Goal: Task Accomplishment & Management: Manage account settings

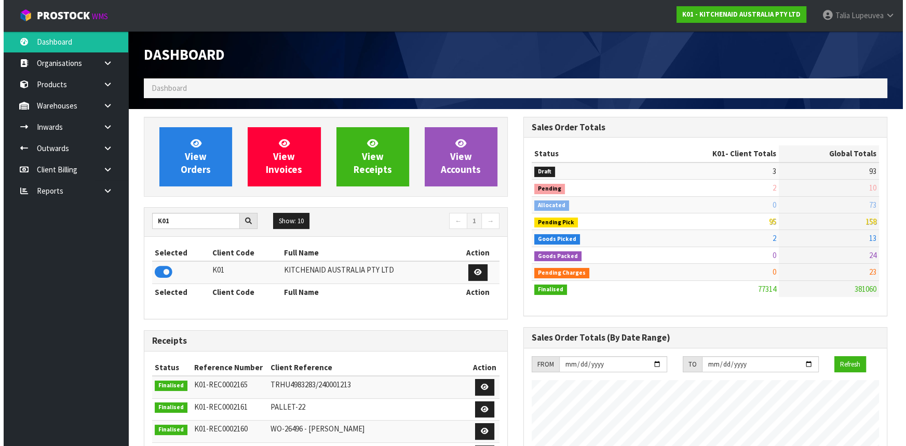
scroll to position [785, 379]
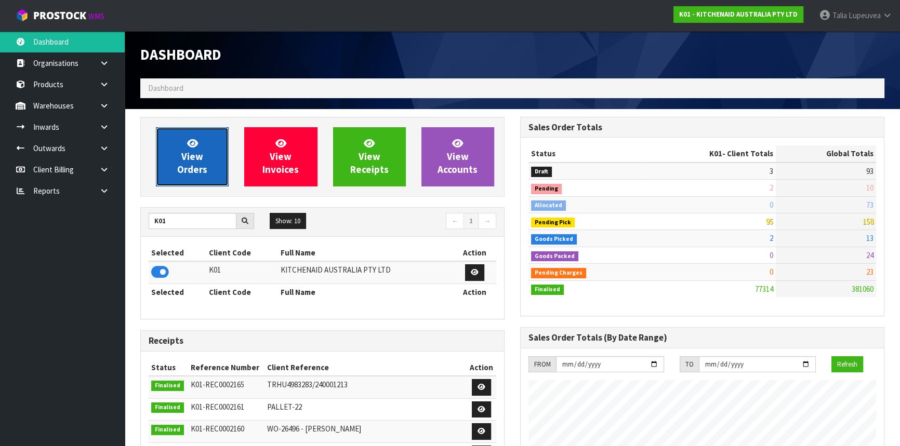
click at [205, 146] on link "View Orders" at bounding box center [192, 156] width 73 height 59
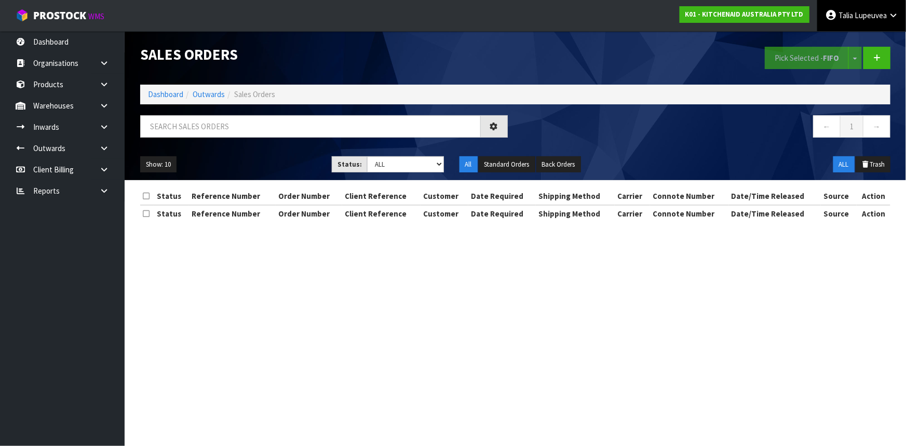
click at [871, 21] on link "[PERSON_NAME]" at bounding box center [862, 15] width 89 height 31
click at [872, 35] on link "Logout" at bounding box center [865, 41] width 82 height 14
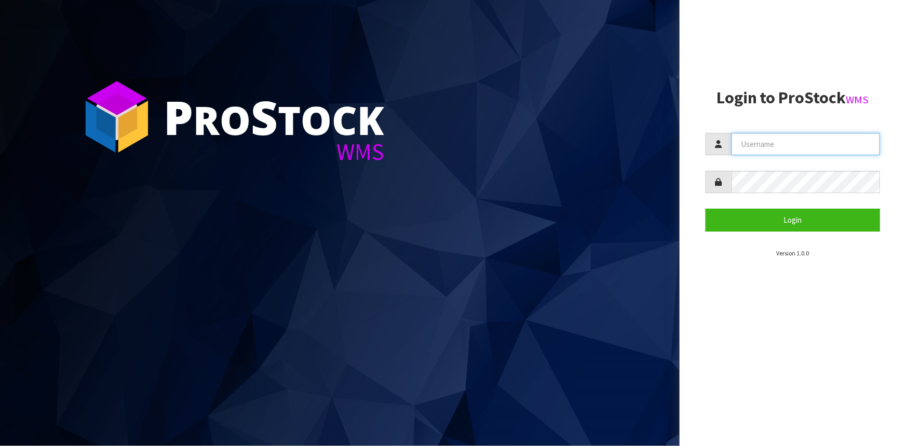
click at [769, 146] on input "text" at bounding box center [806, 144] width 149 height 22
type input "liya"
click at [706, 209] on button "Login" at bounding box center [793, 220] width 175 height 22
